Goal: Register for event/course

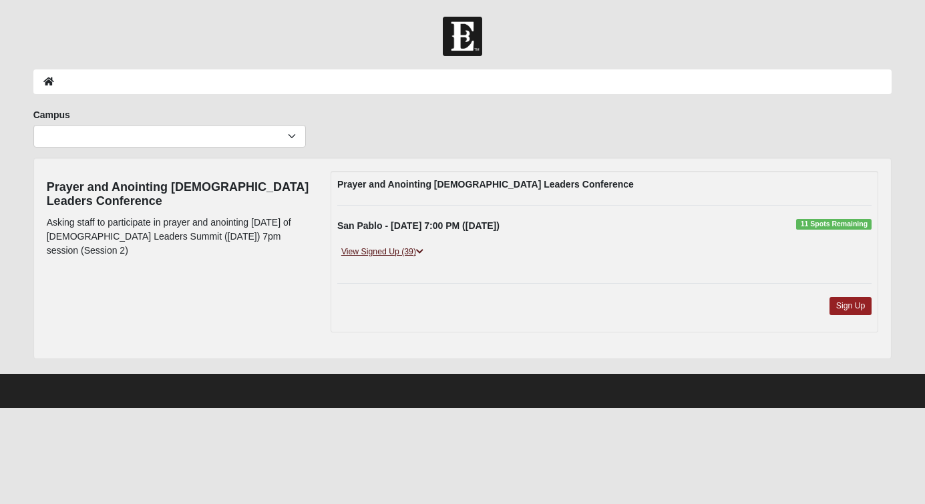
click at [390, 253] on link "View Signed Up (39)" at bounding box center [382, 252] width 90 height 14
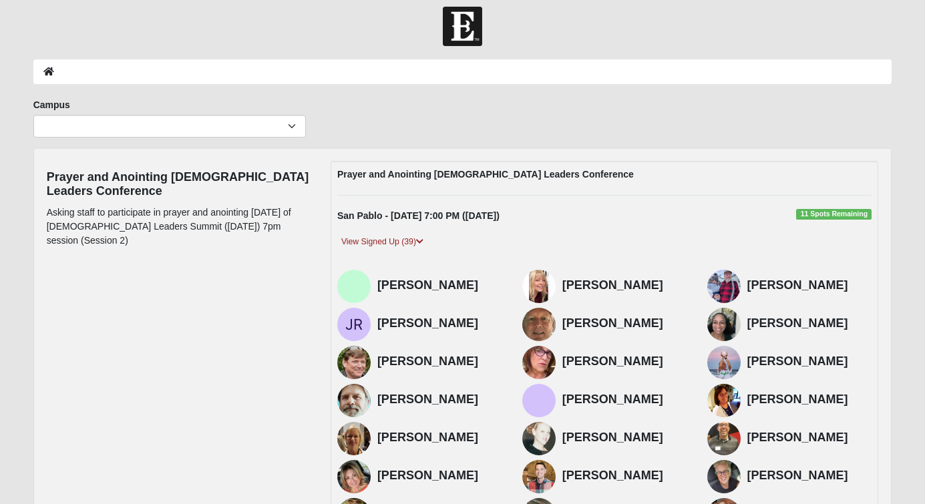
scroll to position [10, 0]
click at [406, 239] on link "View Signed Up (39)" at bounding box center [382, 242] width 90 height 14
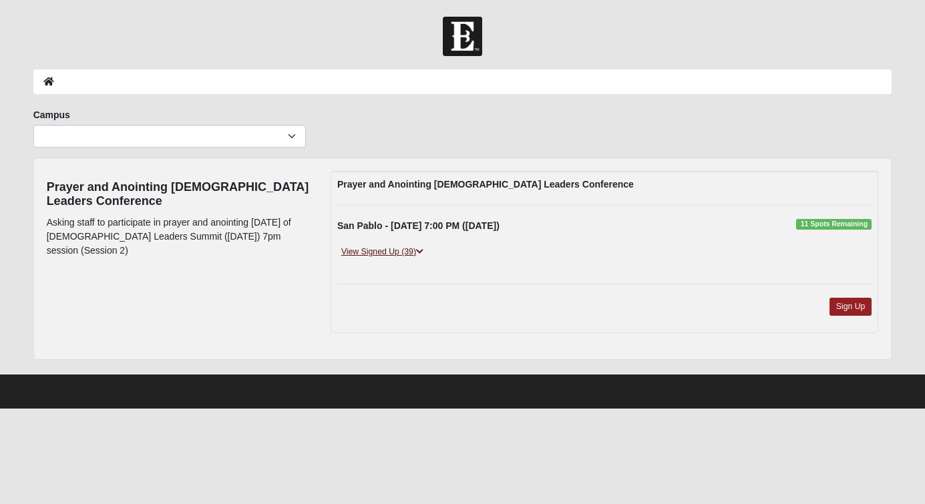
scroll to position [0, 0]
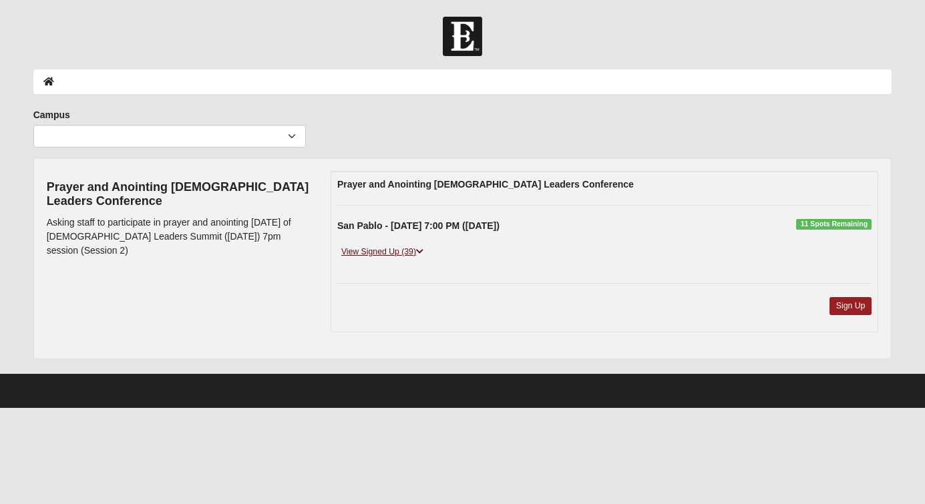
click at [393, 253] on link "View Signed Up (39)" at bounding box center [382, 252] width 90 height 14
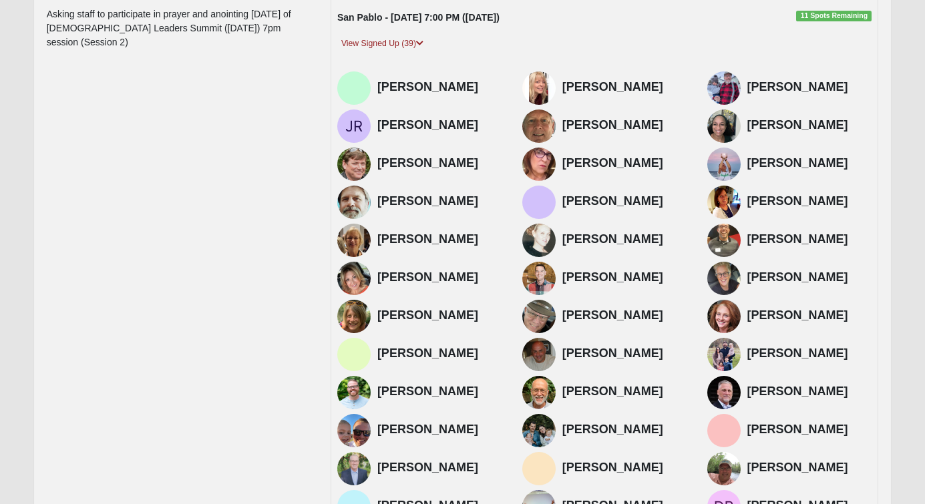
scroll to position [208, 0]
click at [733, 164] on img at bounding box center [724, 164] width 33 height 33
click at [735, 160] on img at bounding box center [724, 164] width 33 height 33
click at [726, 171] on img at bounding box center [724, 164] width 33 height 33
click at [726, 168] on img at bounding box center [724, 164] width 33 height 33
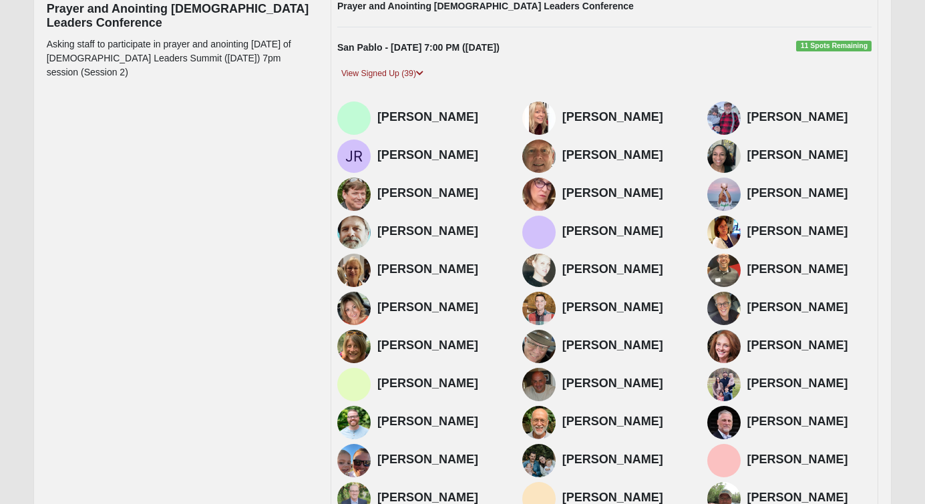
scroll to position [177, 0]
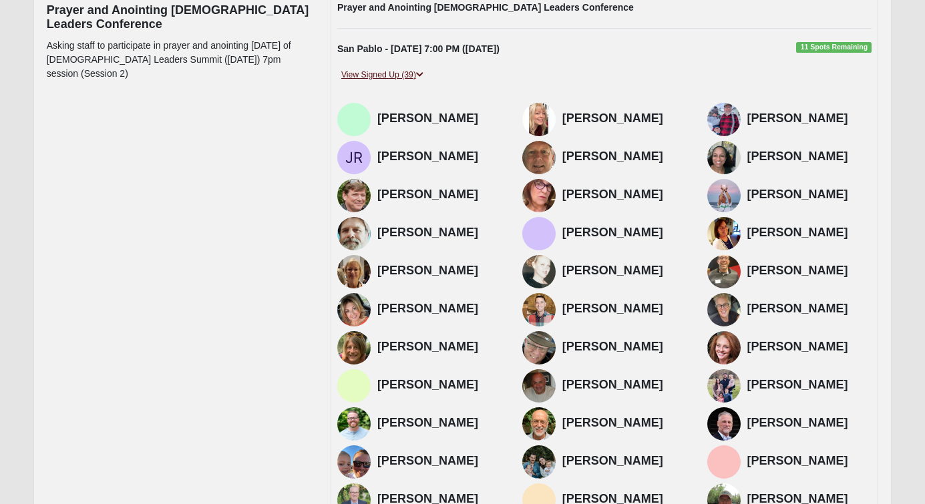
click at [404, 73] on link "View Signed Up (39)" at bounding box center [382, 75] width 90 height 14
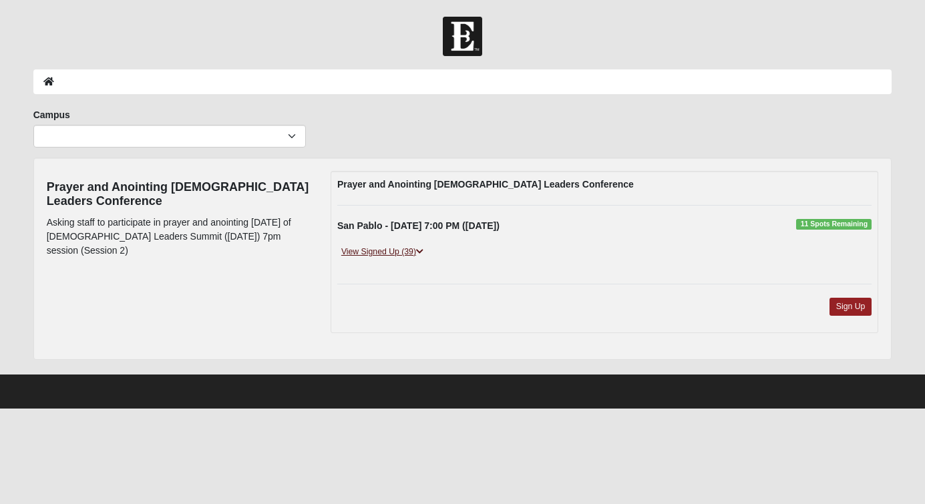
scroll to position [0, 0]
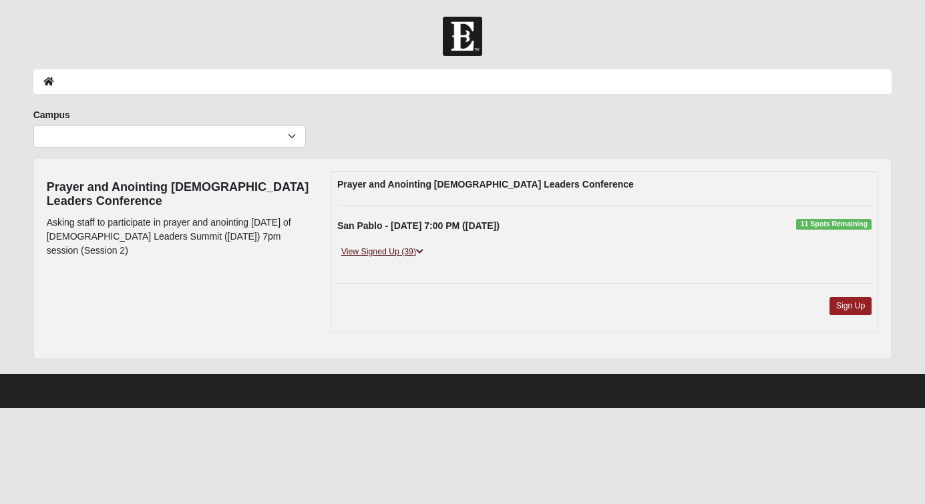
click at [394, 247] on link "View Signed Up (39)" at bounding box center [382, 252] width 90 height 14
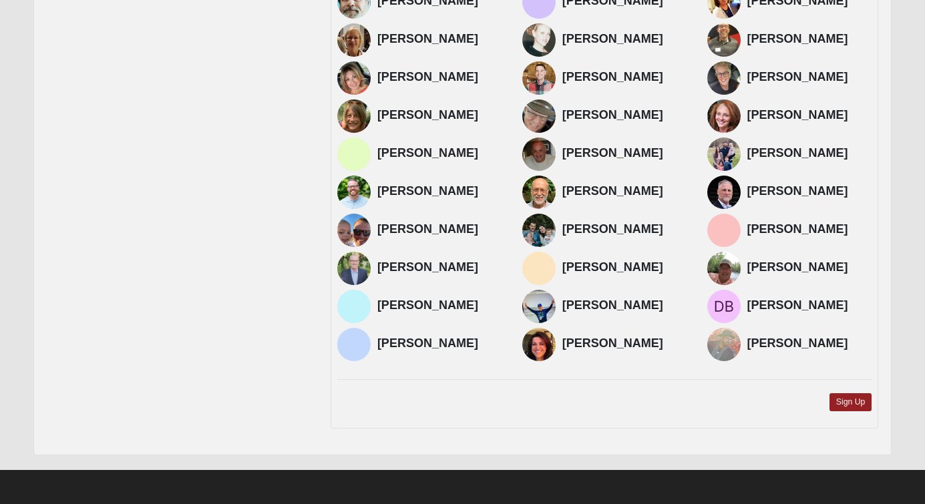
scroll to position [408, 0]
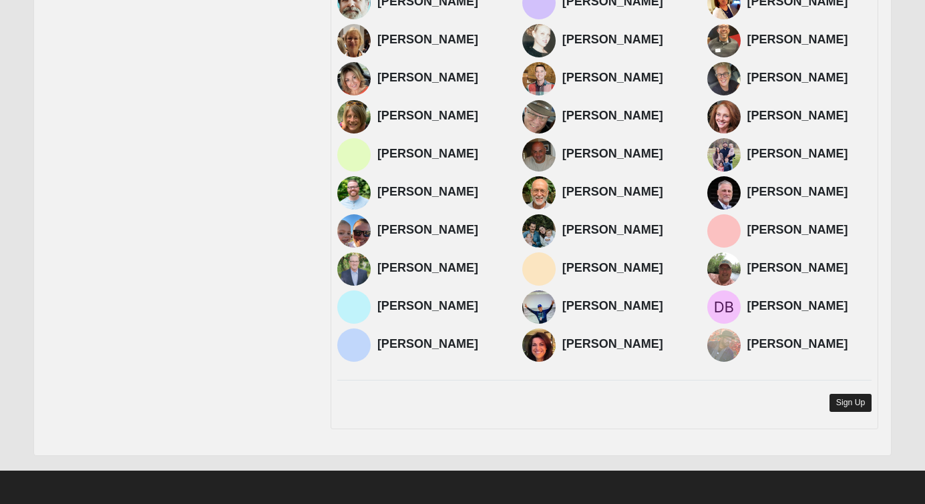
click at [862, 410] on link "Sign Up" at bounding box center [851, 403] width 43 height 18
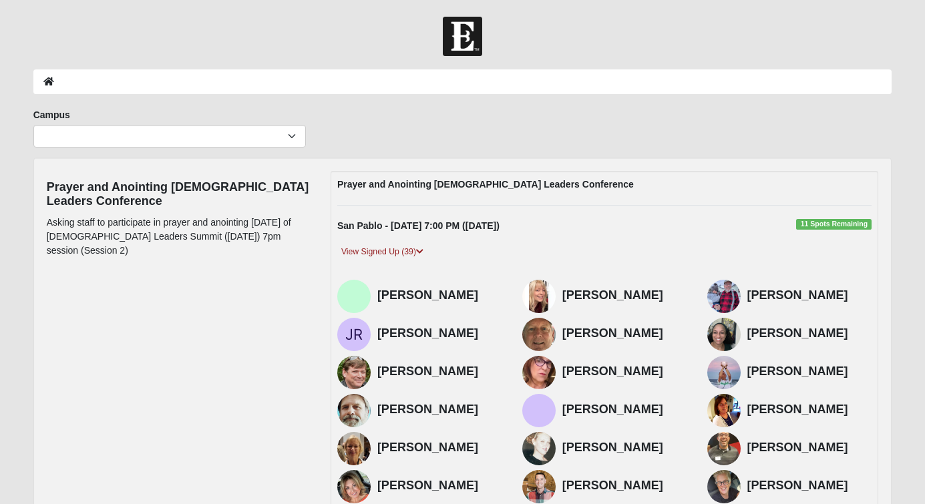
scroll to position [0, 0]
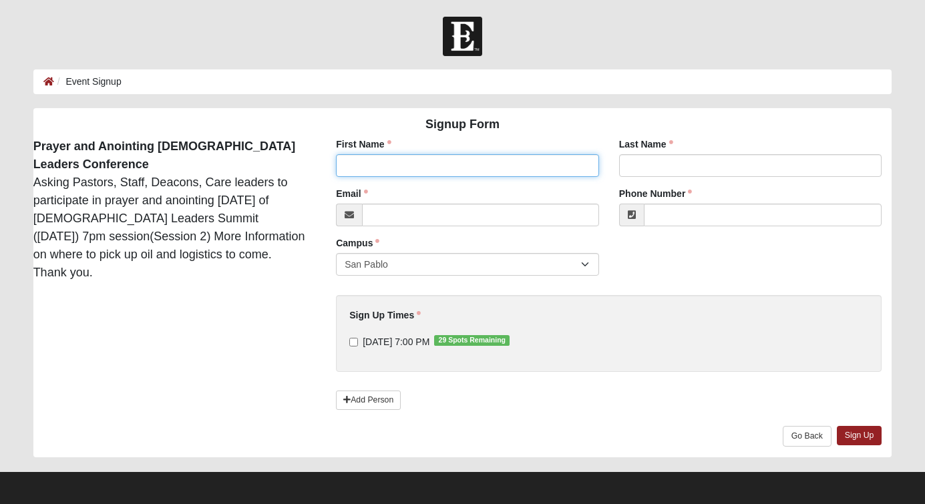
click at [420, 168] on input "First Name" at bounding box center [467, 165] width 263 height 23
type input "Kim"
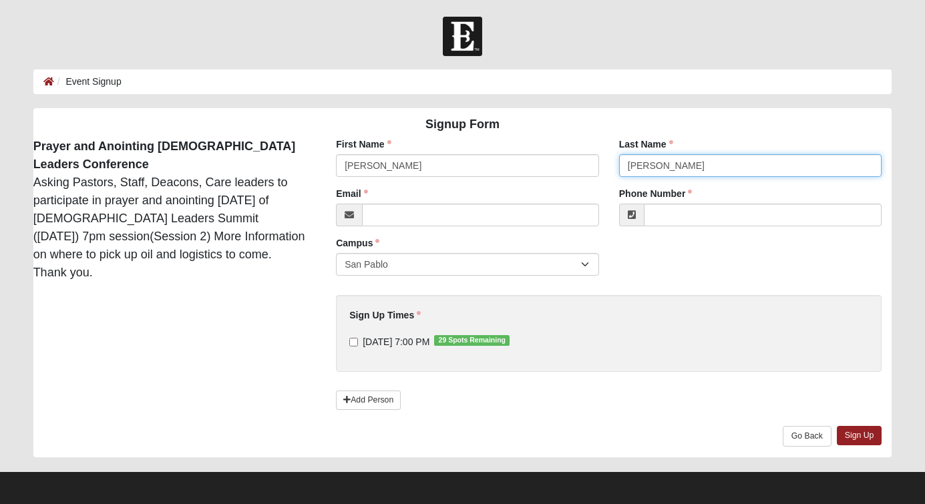
type input "Fertitta"
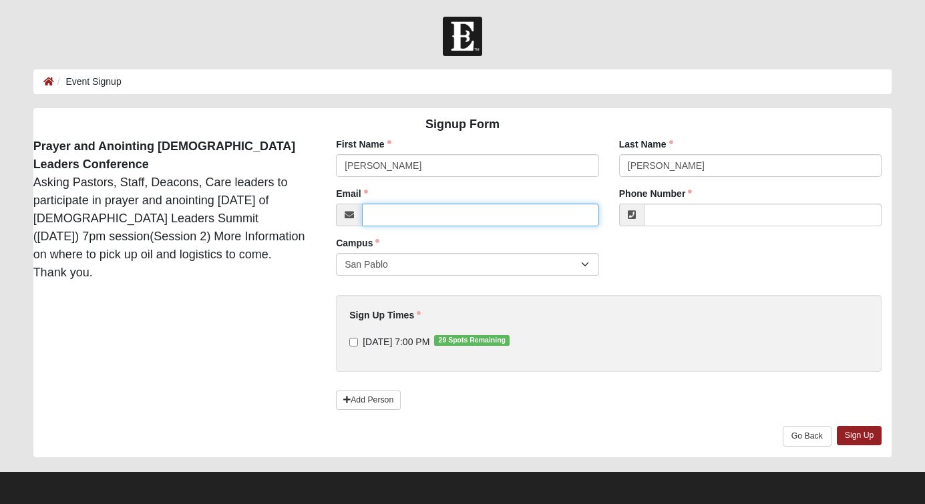
type input "kim.fertitta@coe22.com"
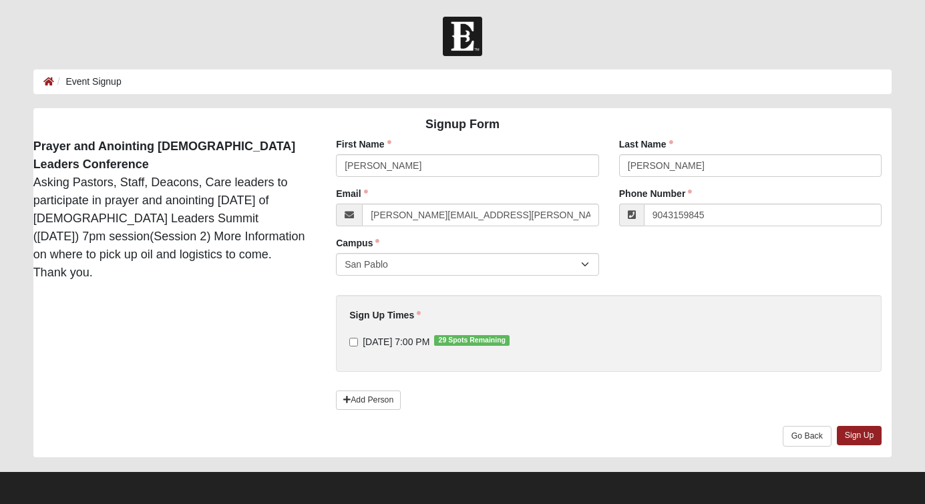
type input "(904) 315-9845"
click at [353, 342] on input "9/8/2025 7:00 PM 29 Spots Remaining" at bounding box center [353, 342] width 9 height 9
checkbox input "true"
click at [868, 438] on link "Sign Up" at bounding box center [859, 435] width 45 height 19
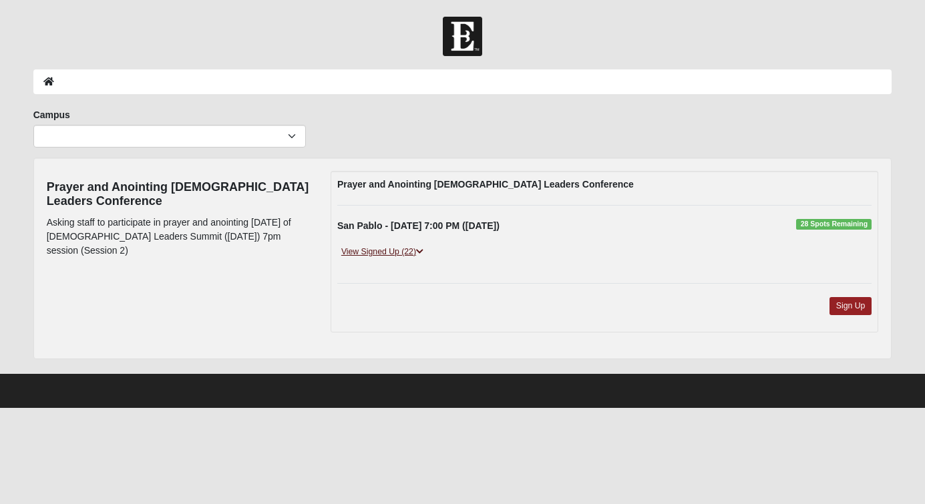
click at [390, 253] on link "View Signed Up (22)" at bounding box center [382, 252] width 90 height 14
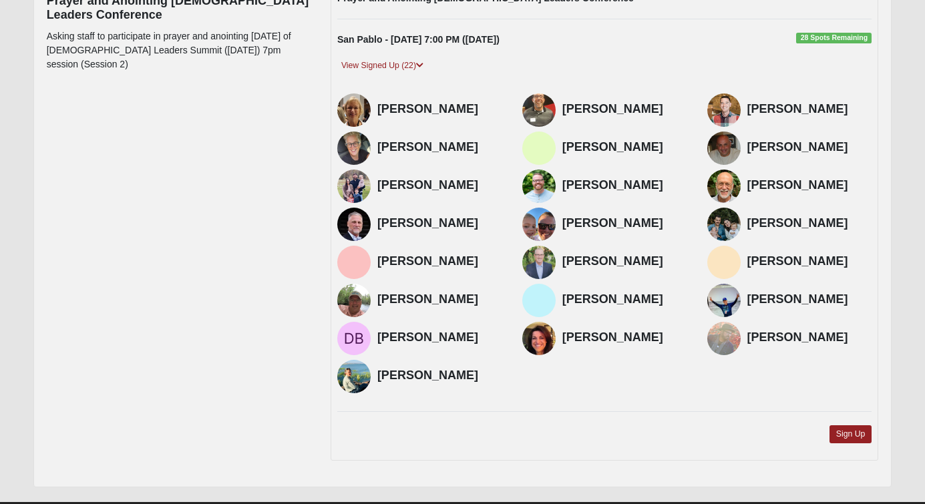
scroll to position [183, 0]
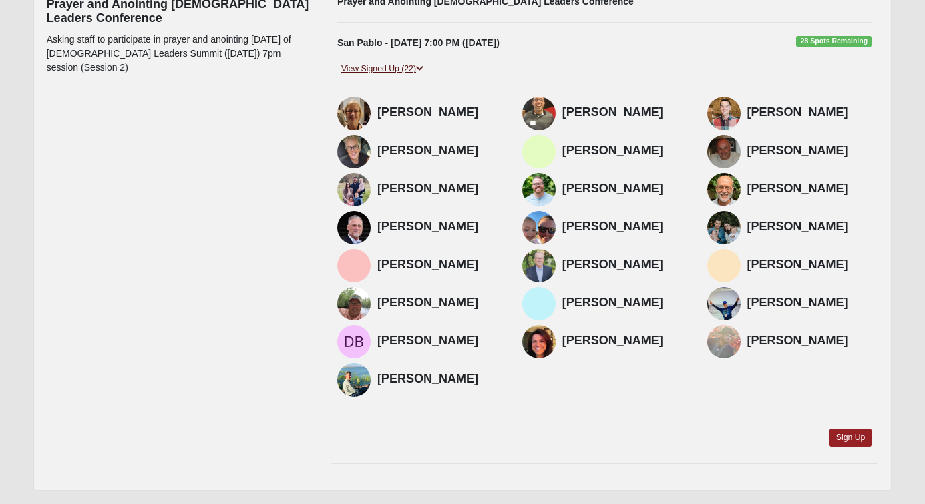
click at [410, 68] on link "View Signed Up (22)" at bounding box center [382, 69] width 90 height 14
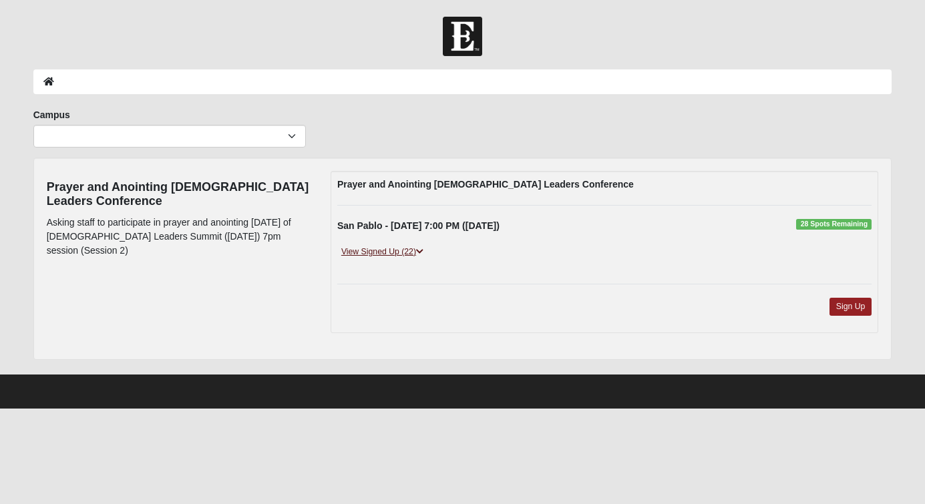
scroll to position [0, 0]
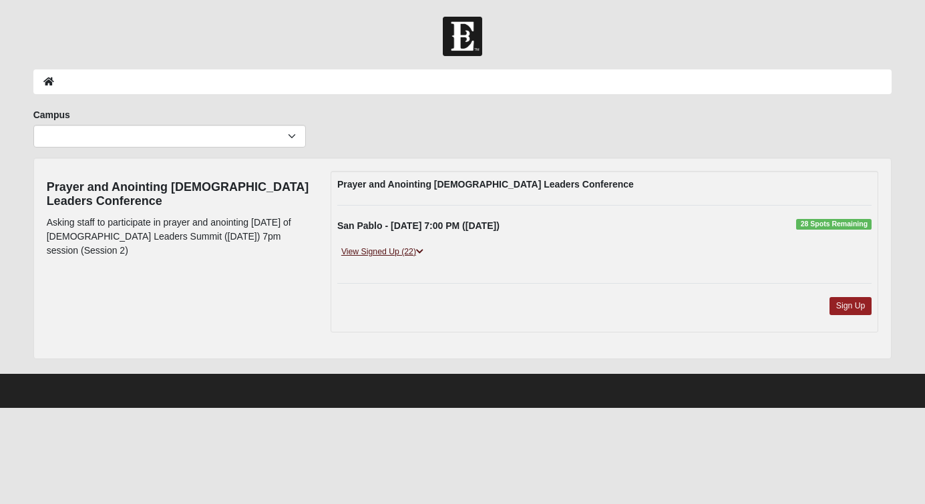
click at [379, 257] on link "View Signed Up (22)" at bounding box center [382, 252] width 90 height 14
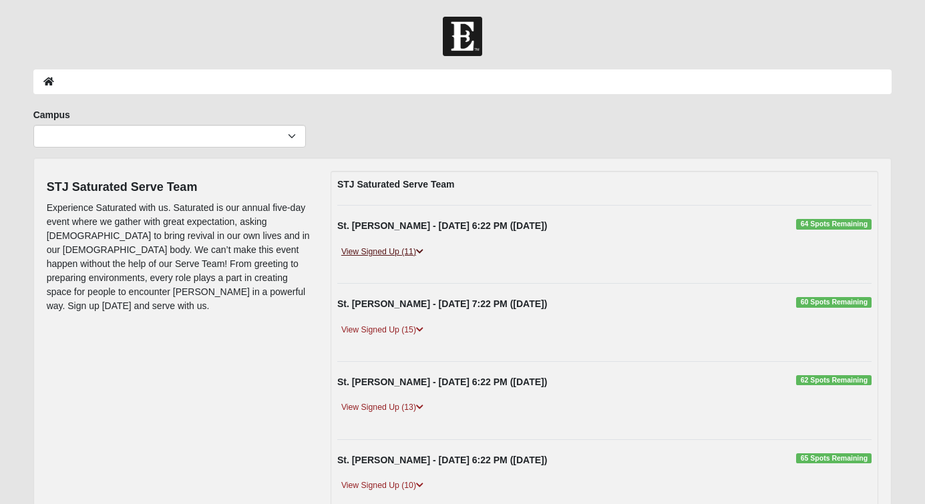
click at [394, 252] on link "View Signed Up (11)" at bounding box center [382, 252] width 90 height 14
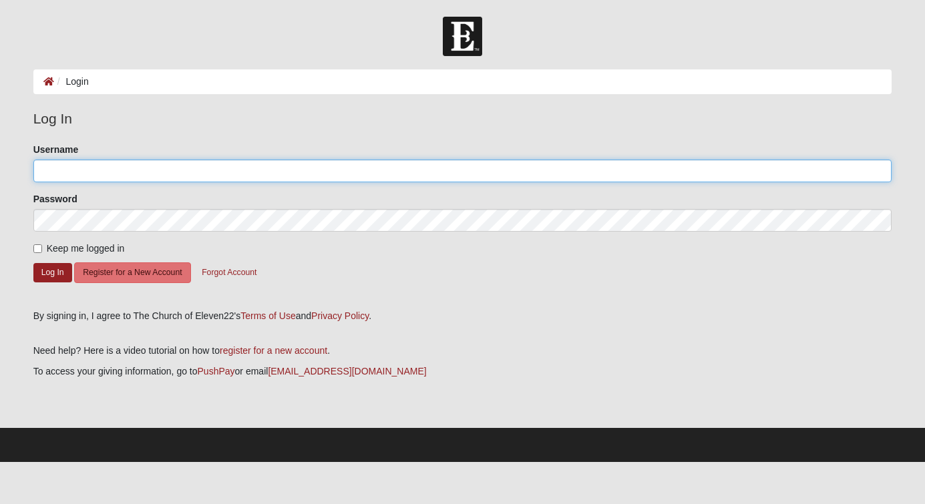
type input "islandiver"
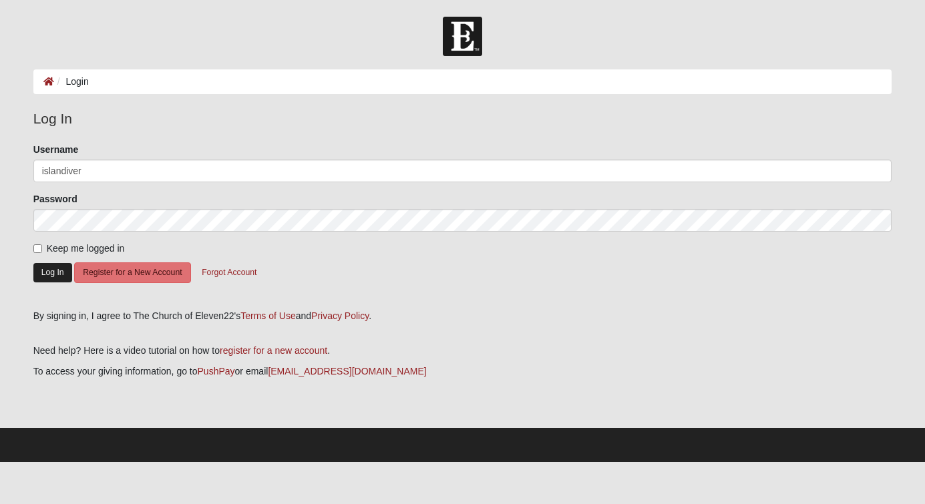
click at [57, 269] on button "Log In" at bounding box center [52, 272] width 39 height 19
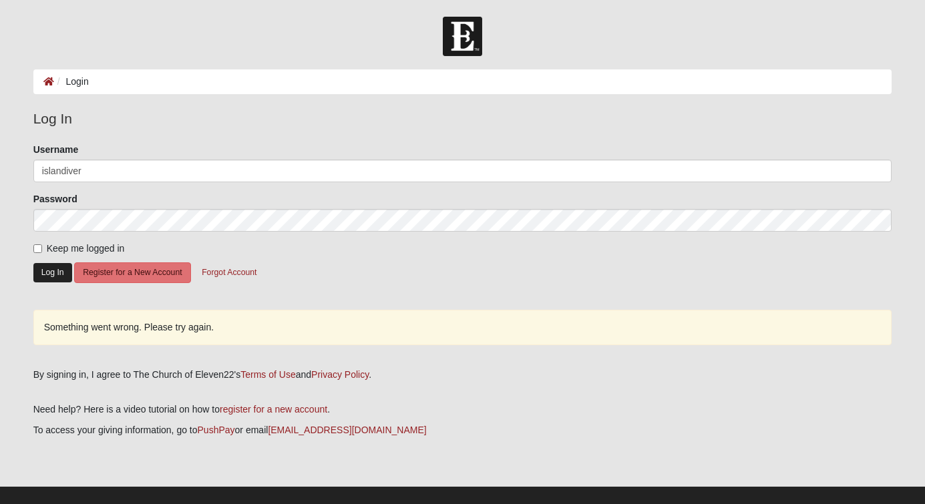
click at [53, 272] on button "Log In" at bounding box center [52, 272] width 39 height 19
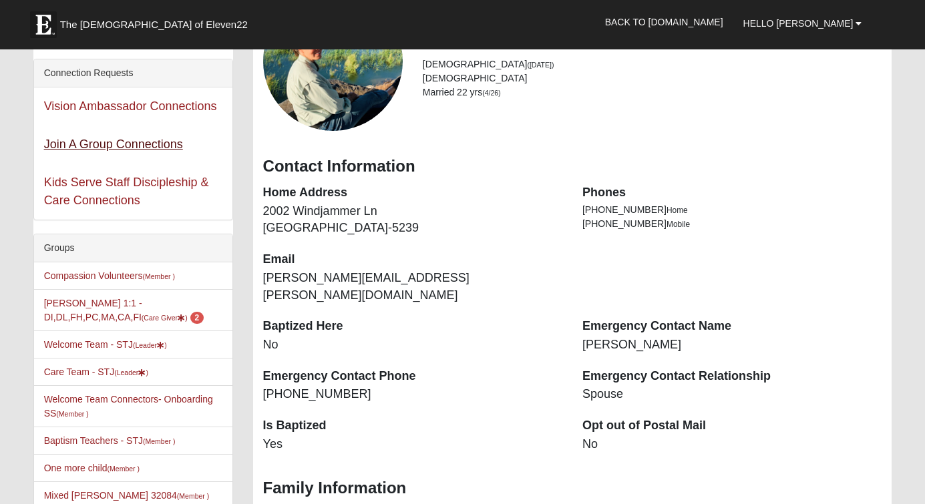
scroll to position [145, 0]
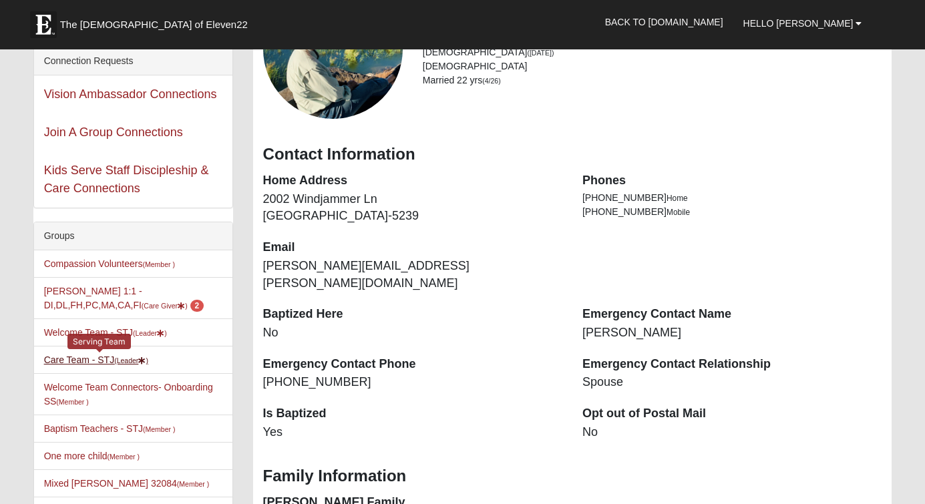
click at [81, 361] on link "Care Team - STJ (Leader )" at bounding box center [96, 360] width 104 height 11
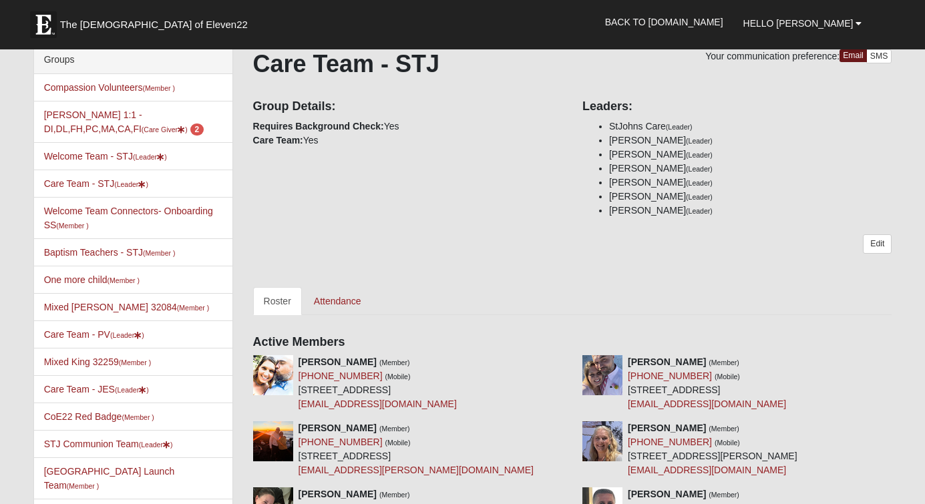
scroll to position [81, 0]
click at [328, 296] on link "Attendance" at bounding box center [337, 301] width 69 height 28
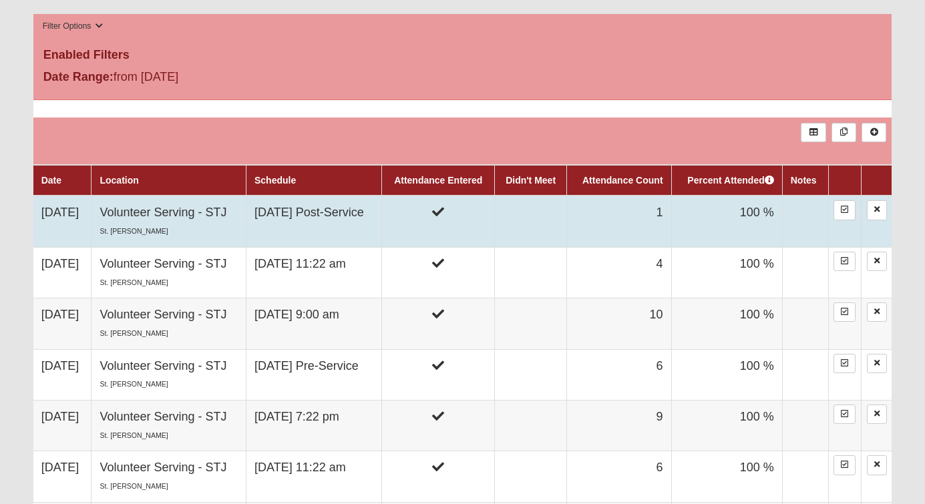
scroll to position [400, 0]
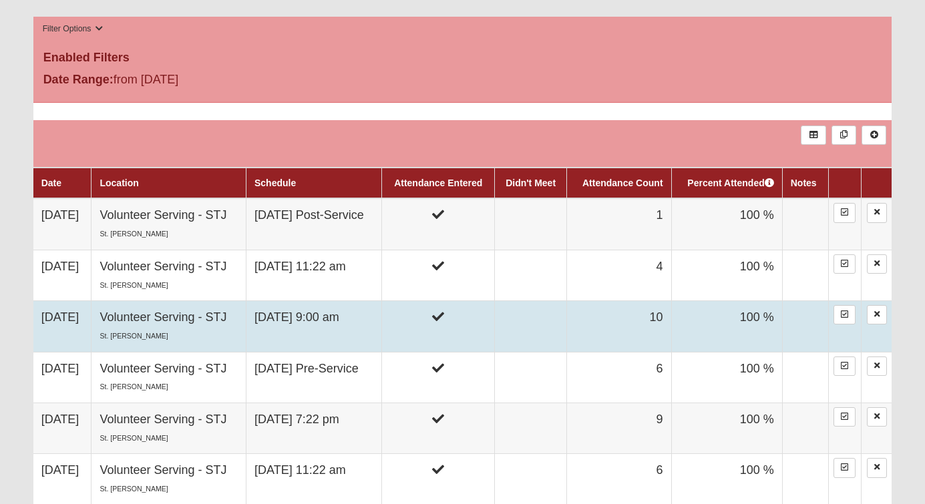
click at [156, 321] on td "Volunteer Serving - STJ St. Johns" at bounding box center [169, 326] width 155 height 51
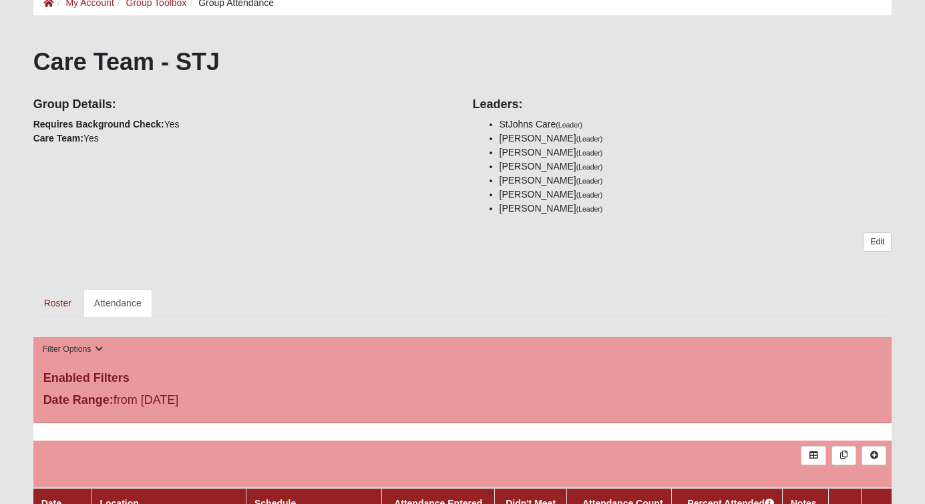
scroll to position [84, 0]
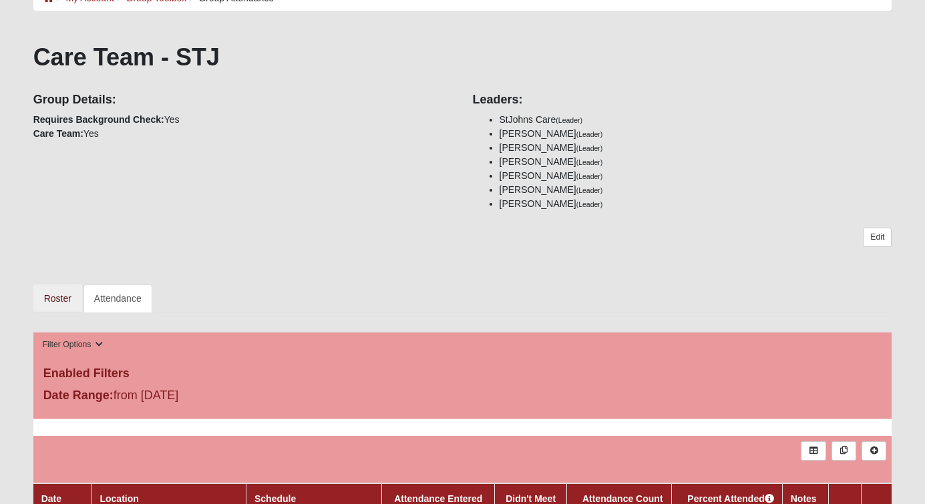
click at [59, 302] on link "Roster" at bounding box center [57, 299] width 49 height 28
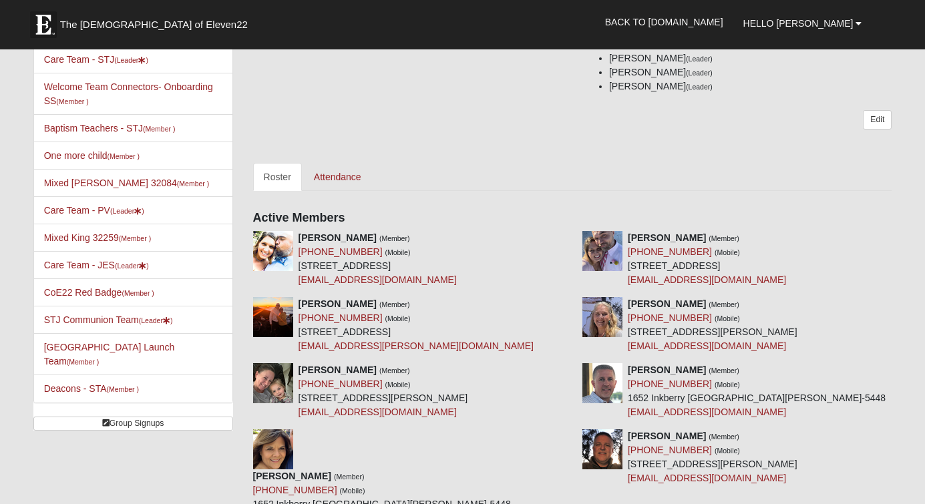
scroll to position [215, 0]
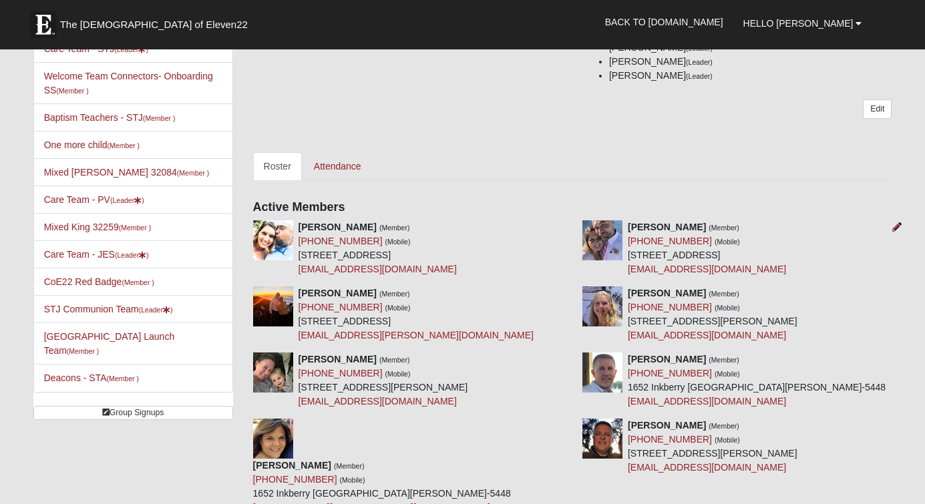
click at [900, 228] on icon at bounding box center [897, 226] width 9 height 9
